Goal: Information Seeking & Learning: Find specific page/section

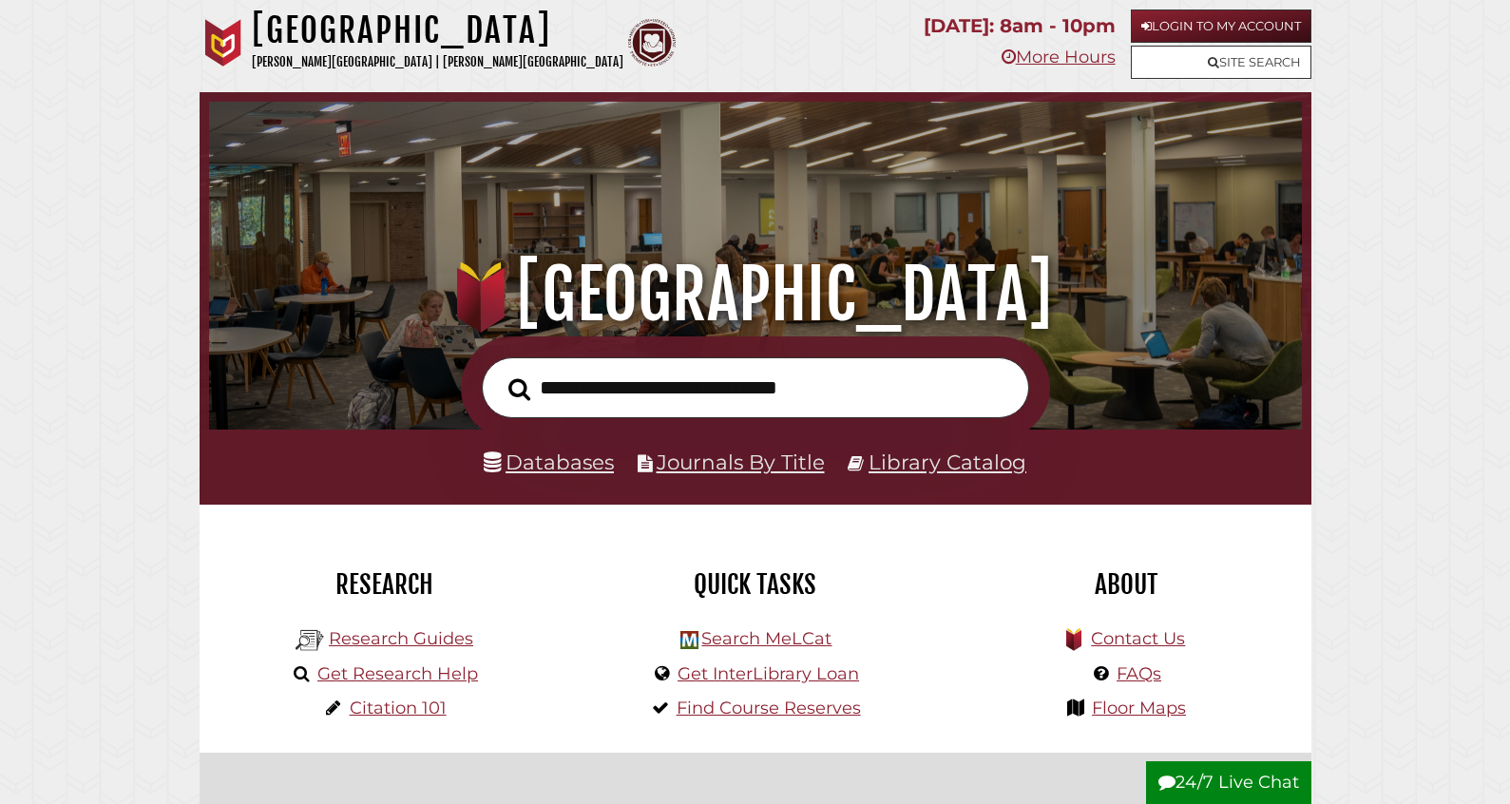
scroll to position [361, 1083]
click at [541, 402] on input "text" at bounding box center [755, 388] width 547 height 62
type input "**********"
click at [499, 373] on button "Search" at bounding box center [519, 390] width 41 height 34
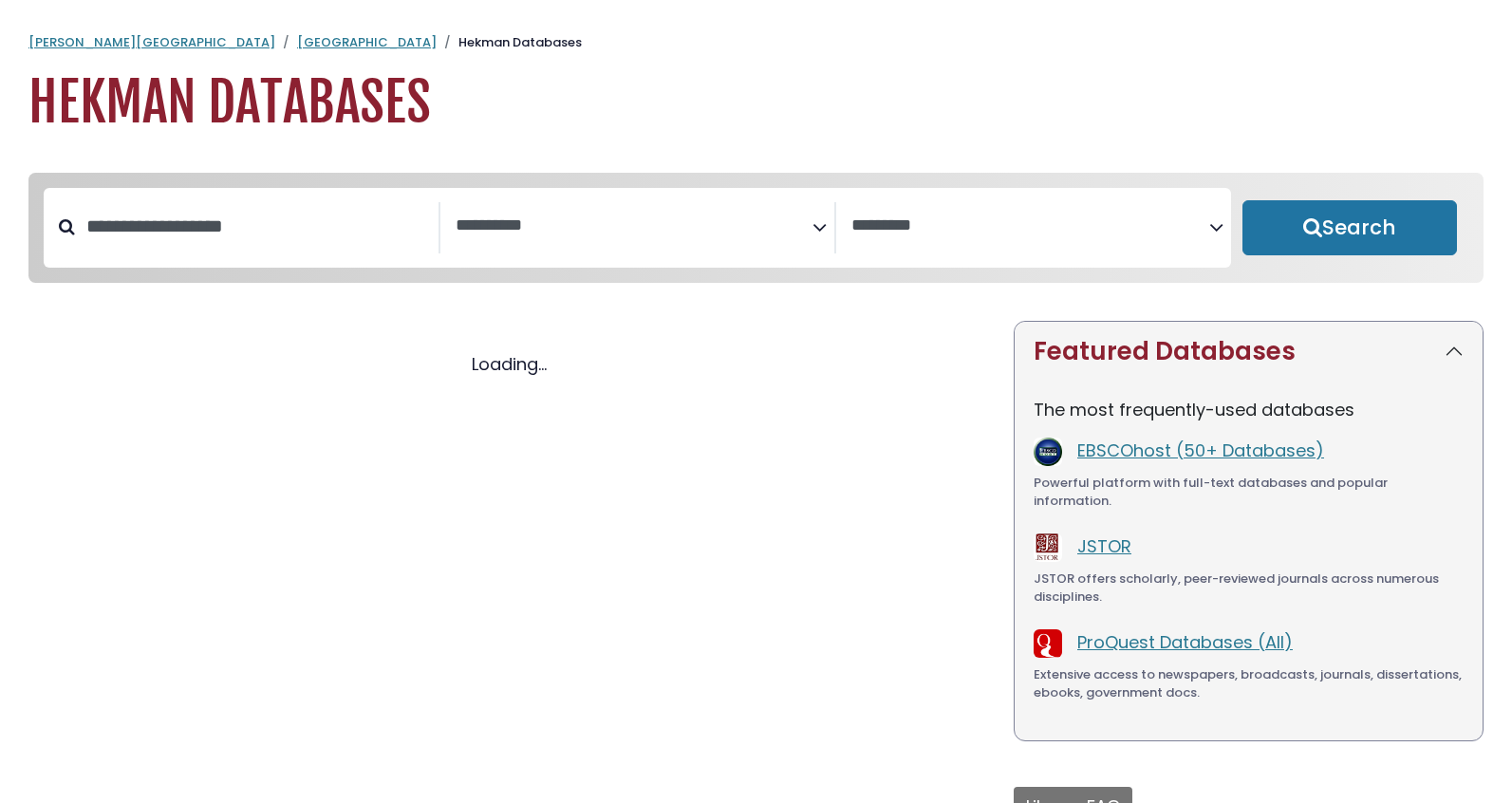
select select "Database Subject Filter"
select select "Database Vendors Filter"
select select "Database Subject Filter"
select select "Database Vendors Filter"
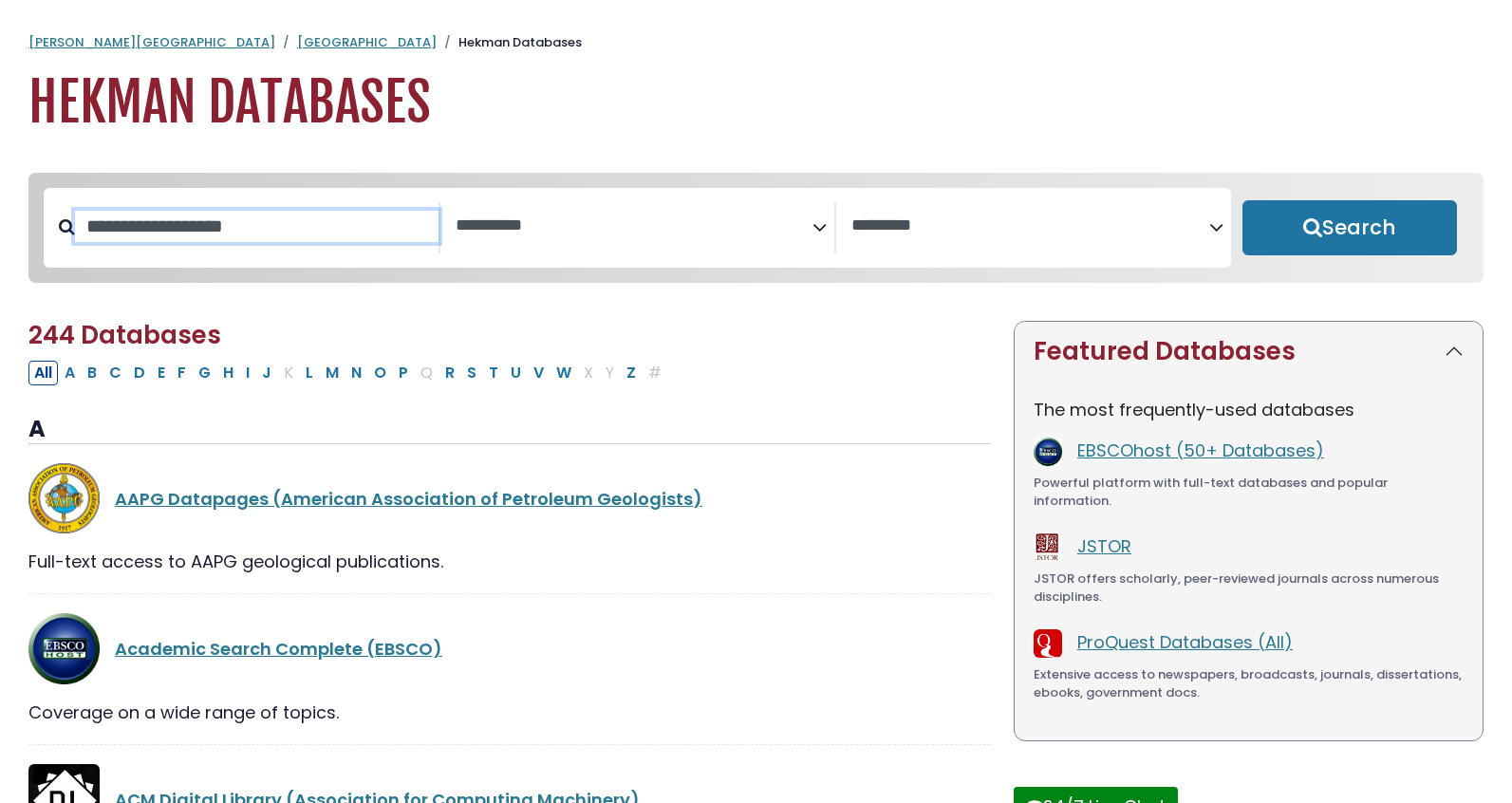
click at [287, 242] on input "Search database by title or keyword" at bounding box center [257, 226] width 364 height 31
type input "**********"
click at [1242, 201] on button "Search" at bounding box center [1349, 228] width 215 height 55
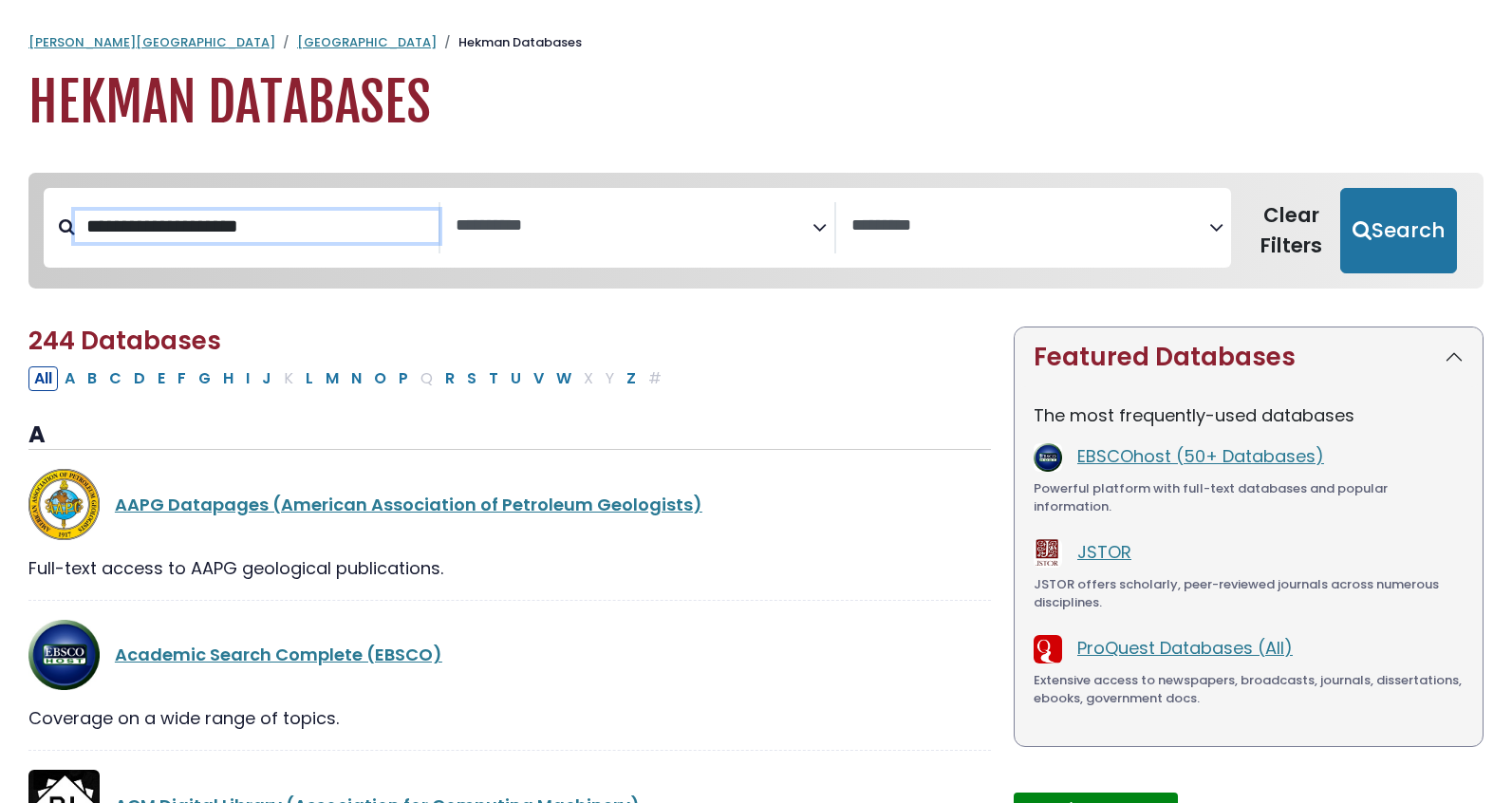
select select "Database Subject Filter"
select select "Database Vendors Filter"
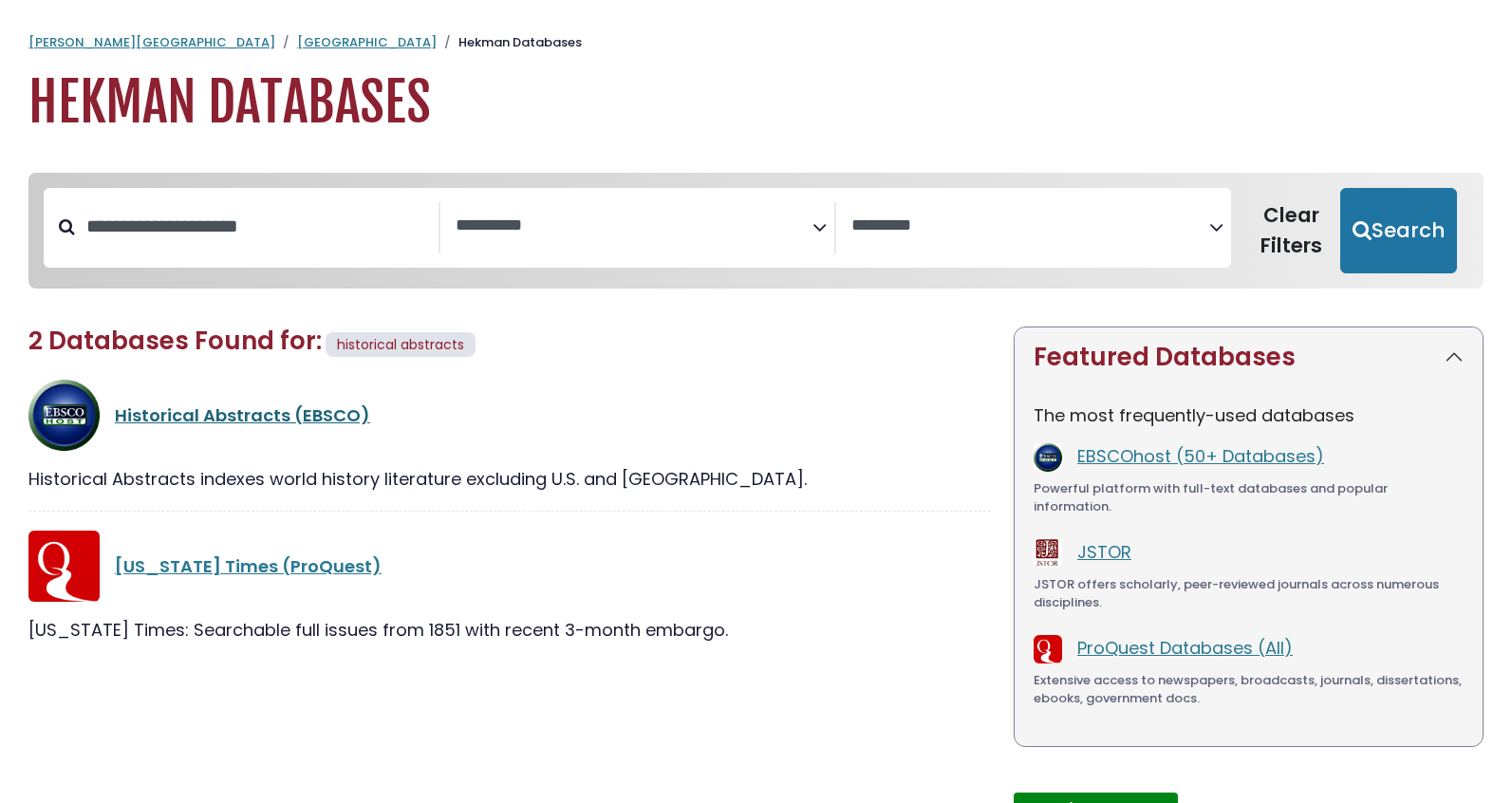
click at [270, 427] on link "Historical Abstracts (EBSCO)" at bounding box center [243, 415] width 256 height 24
